Goal: Task Accomplishment & Management: Manage account settings

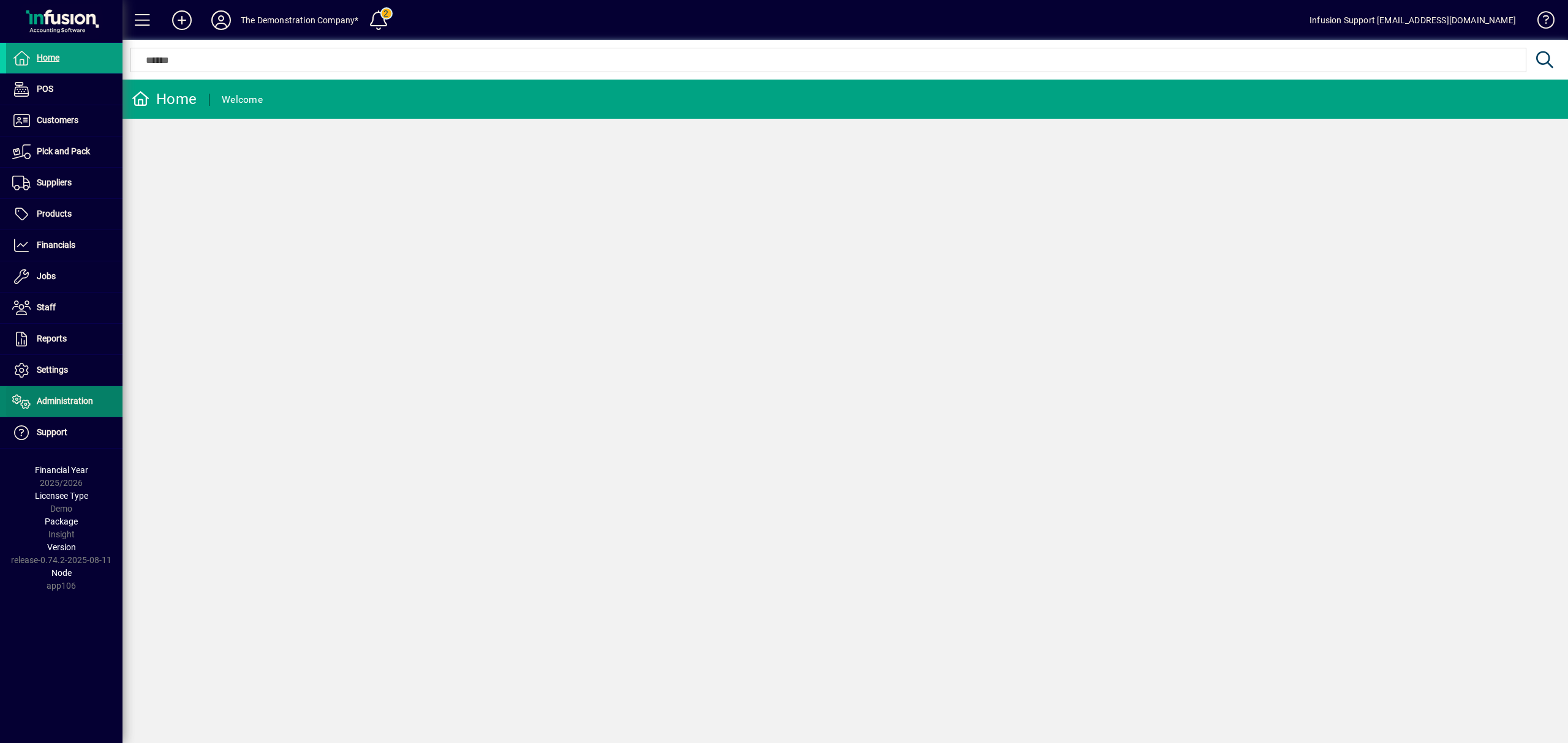
click at [64, 398] on span "Administration" at bounding box center [65, 401] width 56 height 10
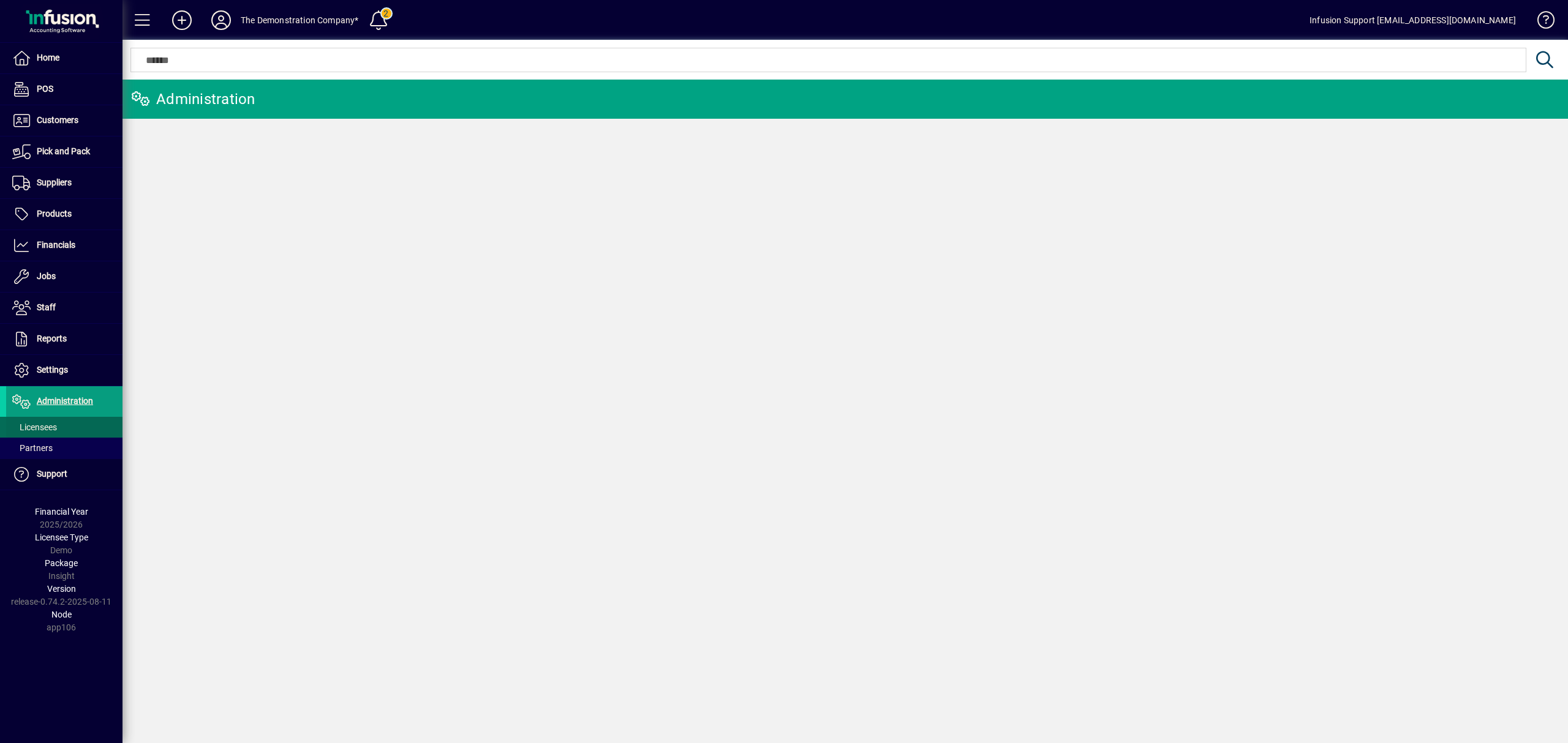
click at [60, 422] on span at bounding box center [64, 427] width 116 height 29
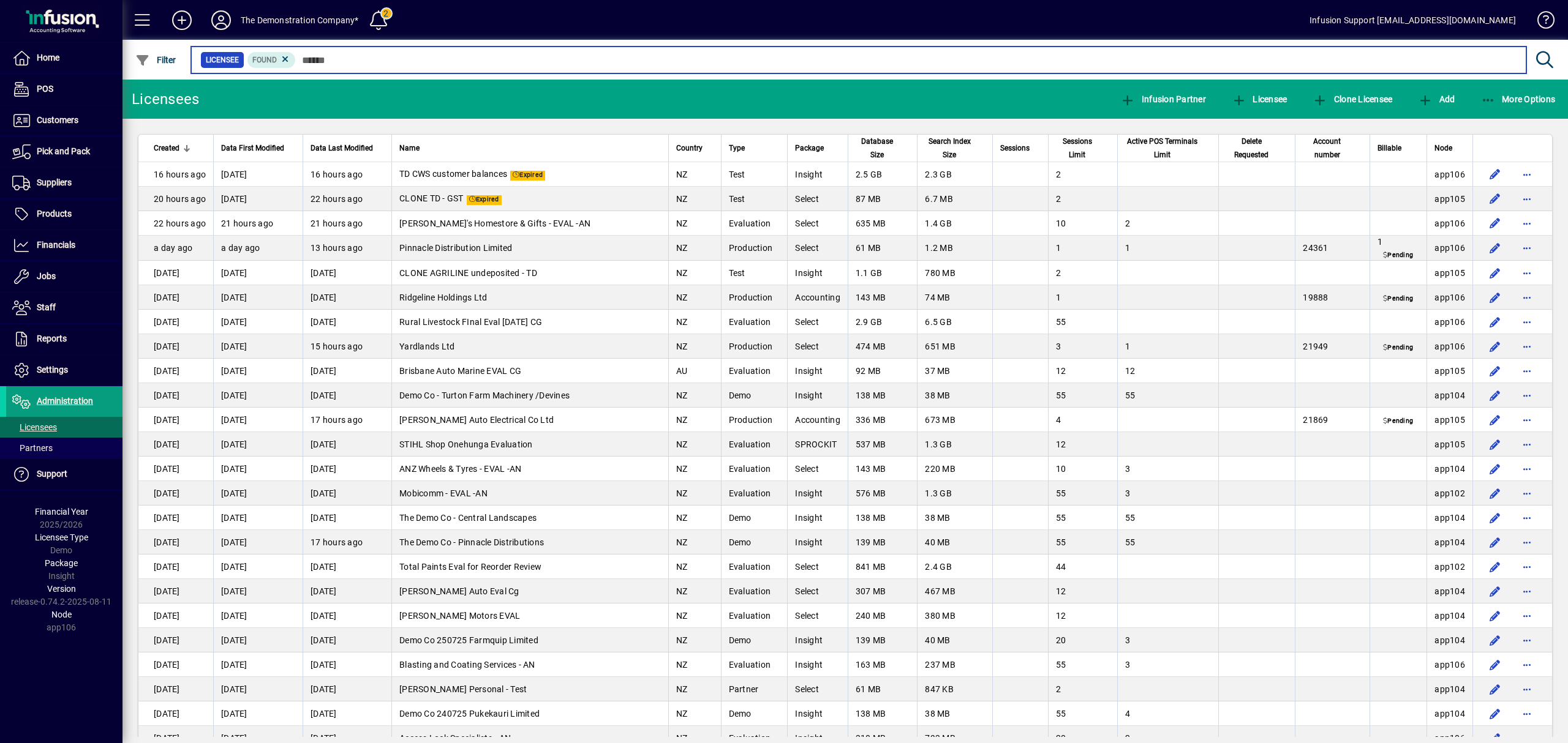
click at [362, 55] on input "text" at bounding box center [905, 60] width 1220 height 17
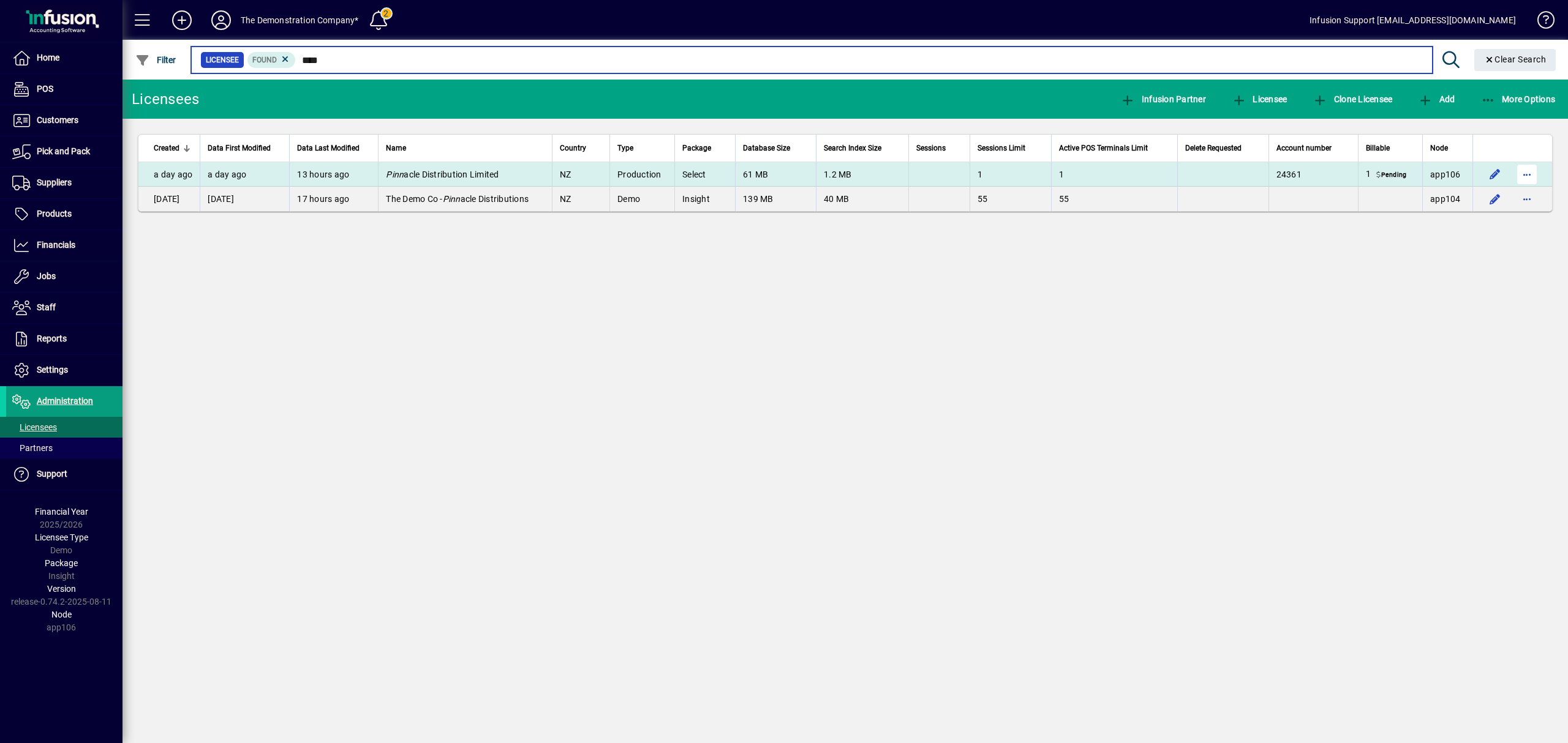
type input "****"
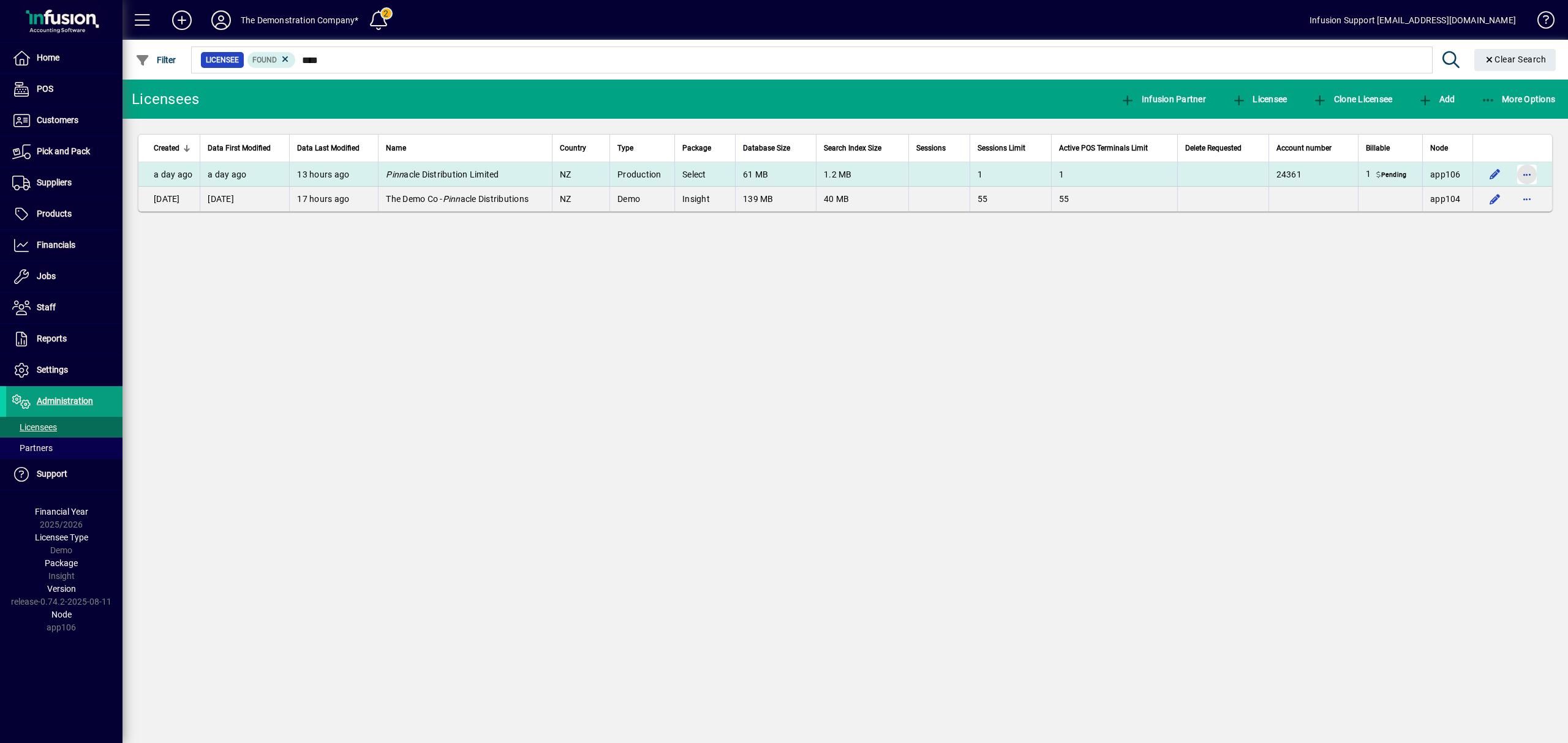
click at [1531, 175] on span "button" at bounding box center [1526, 174] width 29 height 29
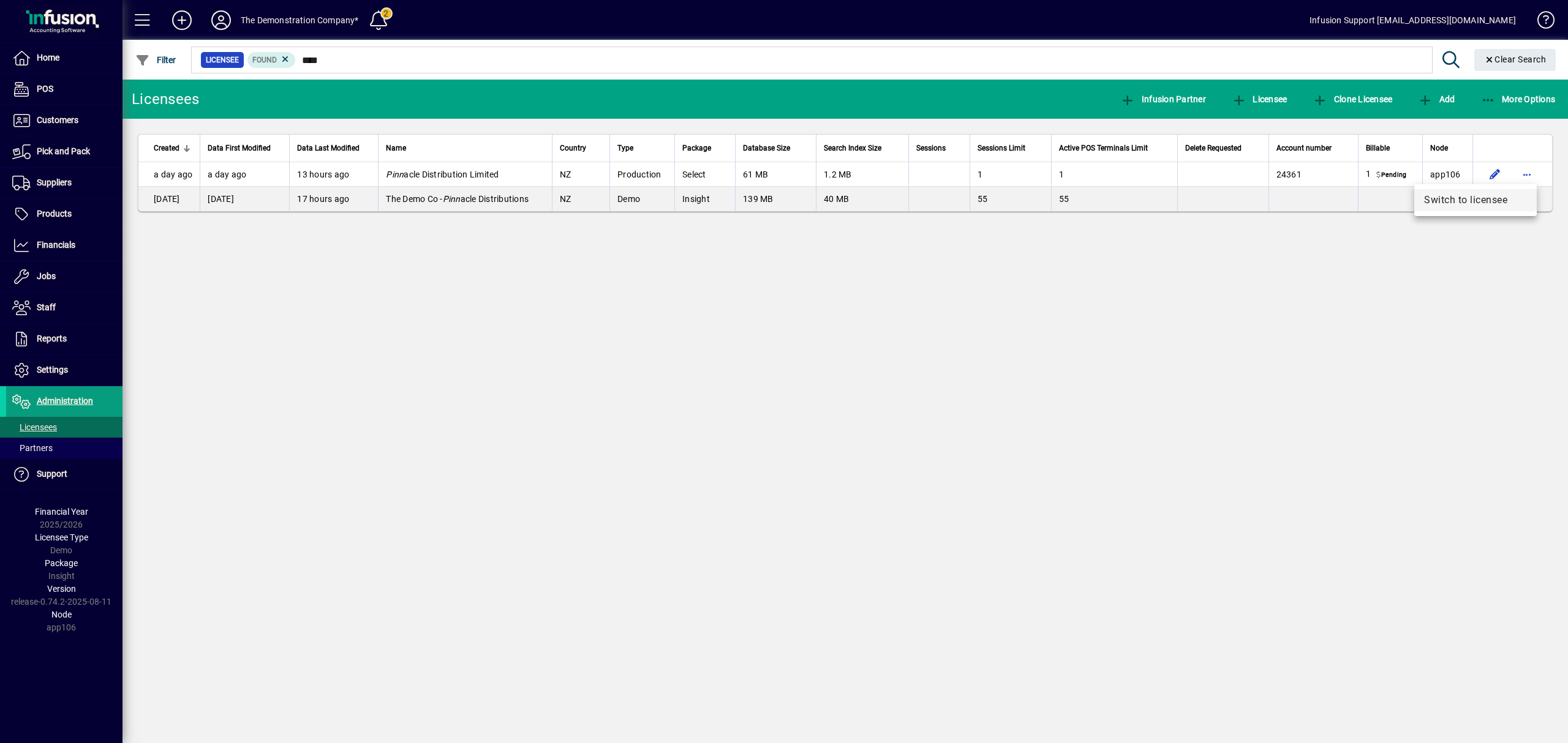
click at [1489, 199] on span "Switch to licensee" at bounding box center [1475, 200] width 103 height 14
